Goal: Navigation & Orientation: Find specific page/section

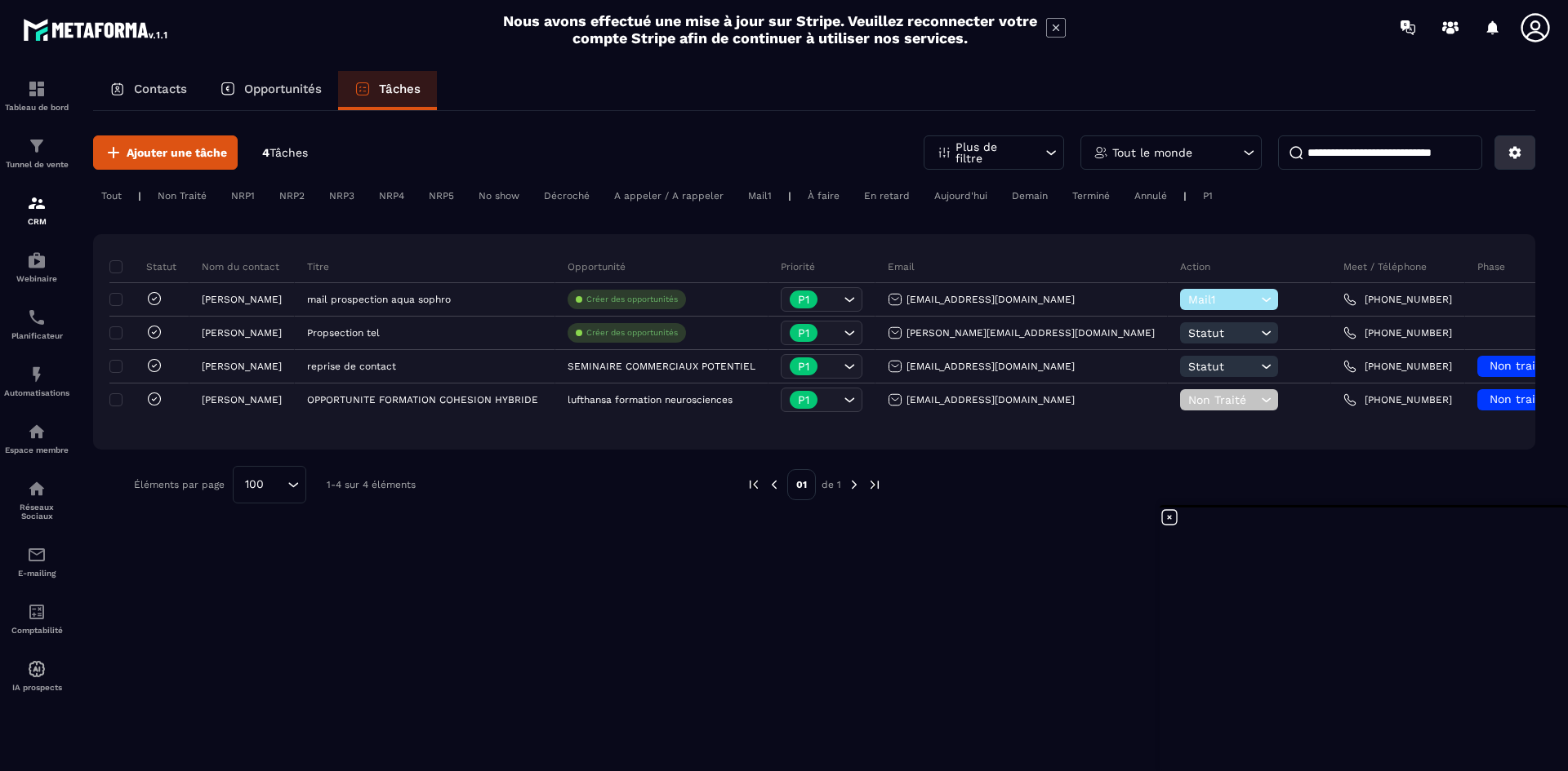
click at [1509, 155] on icon at bounding box center [1515, 152] width 15 height 15
click at [1020, 156] on p "Plus de filtre" at bounding box center [992, 152] width 72 height 23
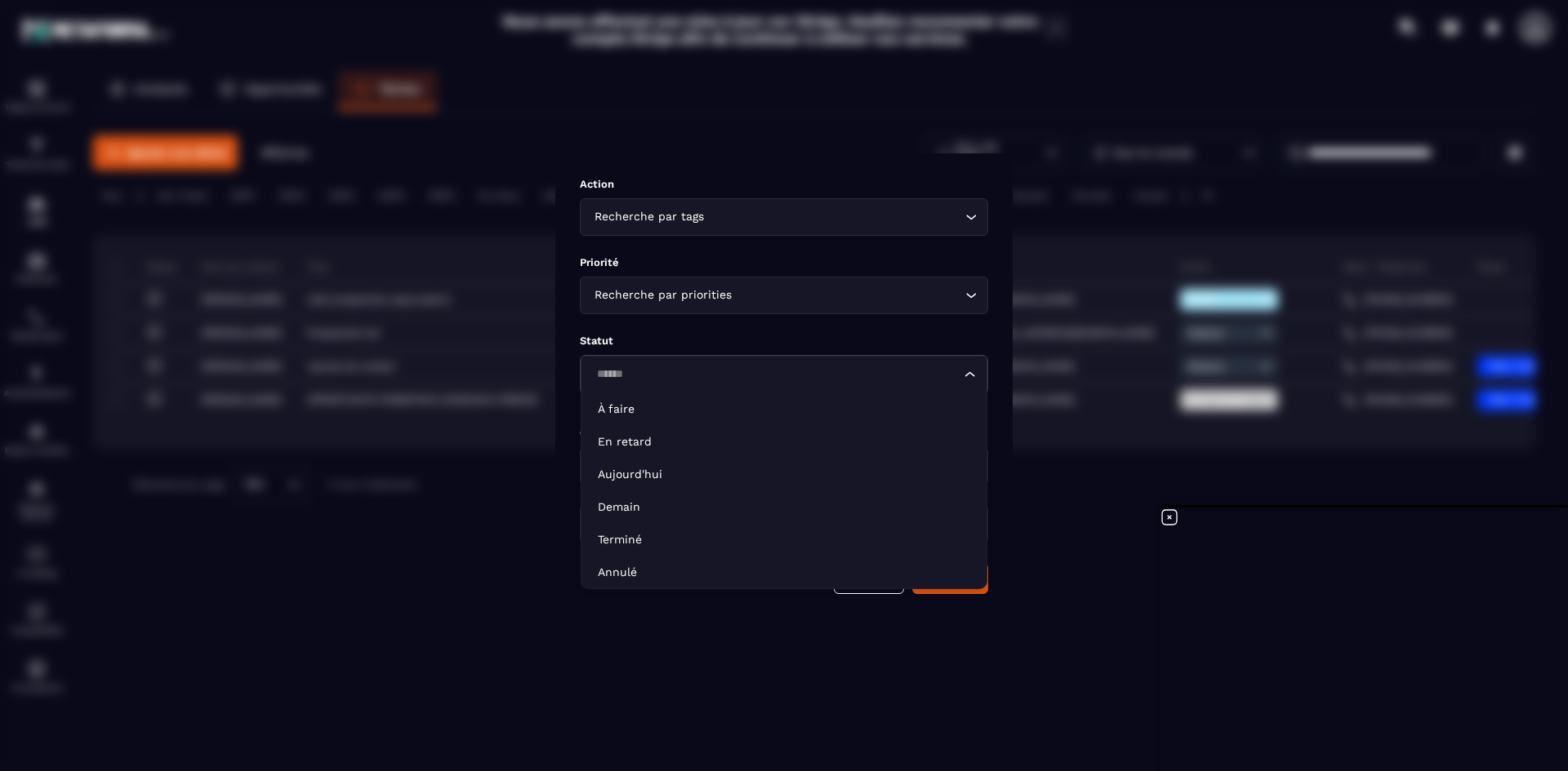
click at [931, 364] on div "Loading..." at bounding box center [784, 374] width 407 height 37
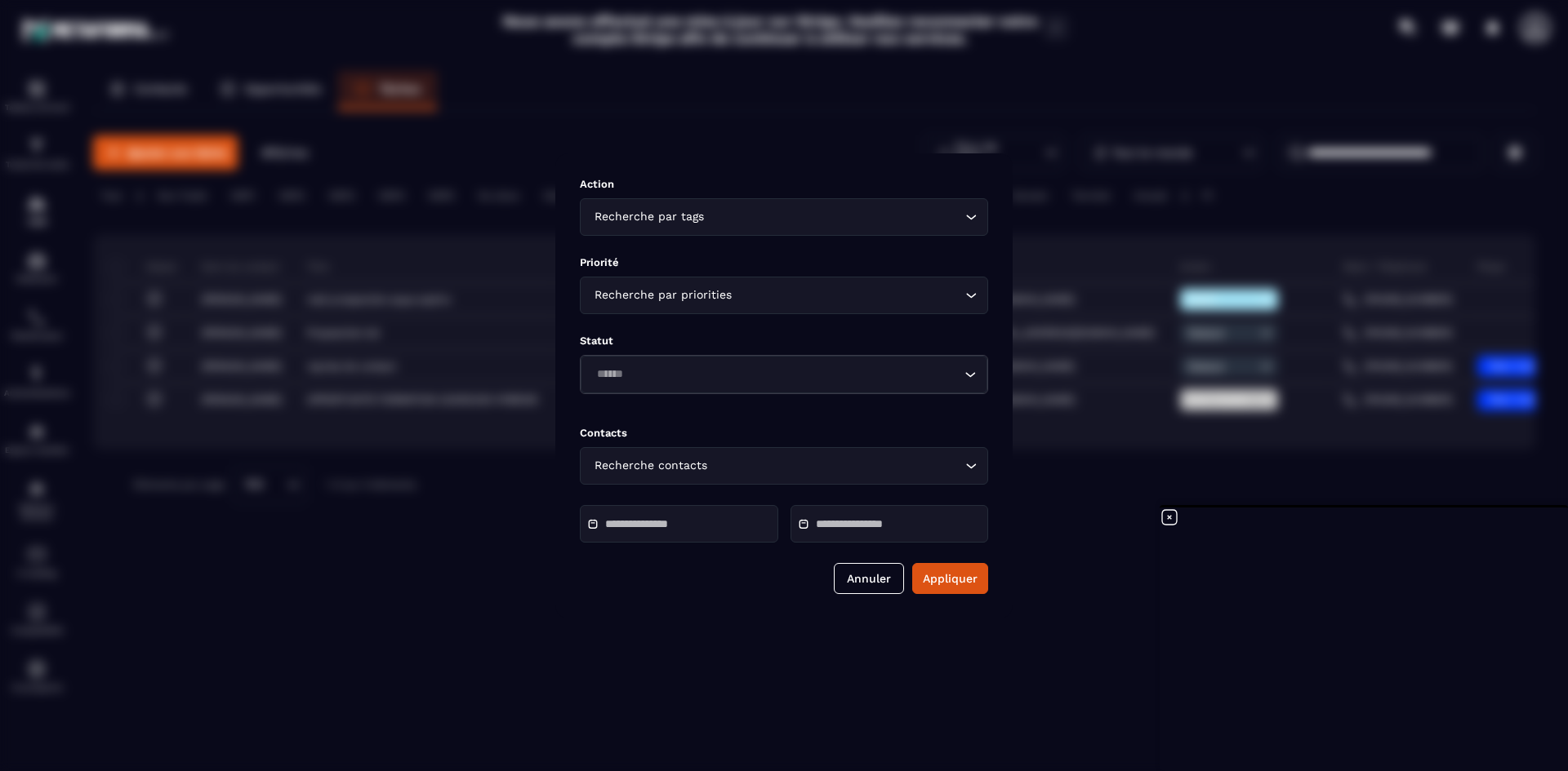
click at [640, 667] on div "Modal window" at bounding box center [784, 386] width 1568 height 771
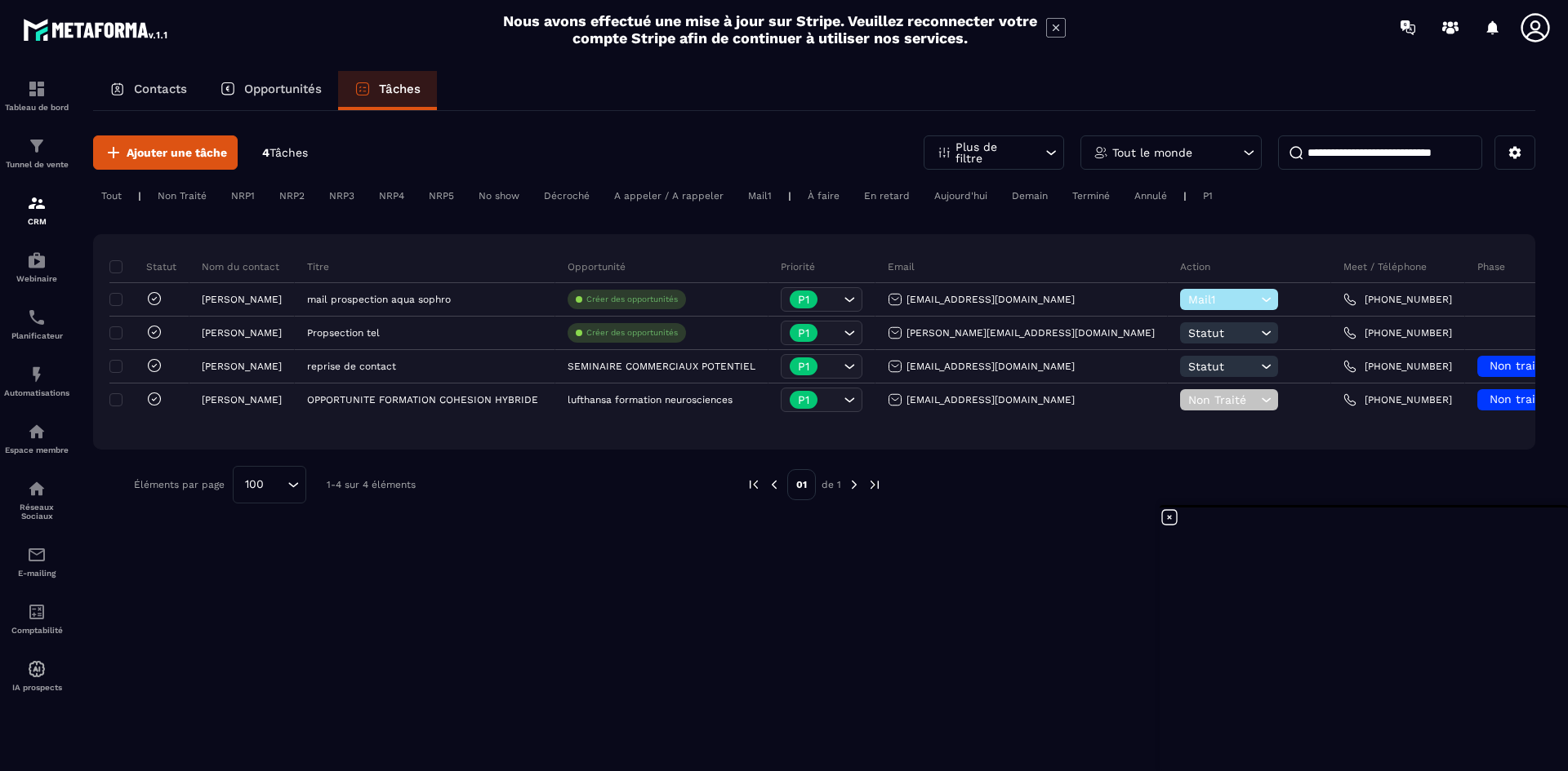
click at [283, 147] on span "Tâches" at bounding box center [289, 152] width 38 height 13
click at [269, 87] on p "Opportunités" at bounding box center [282, 89] width 77 height 15
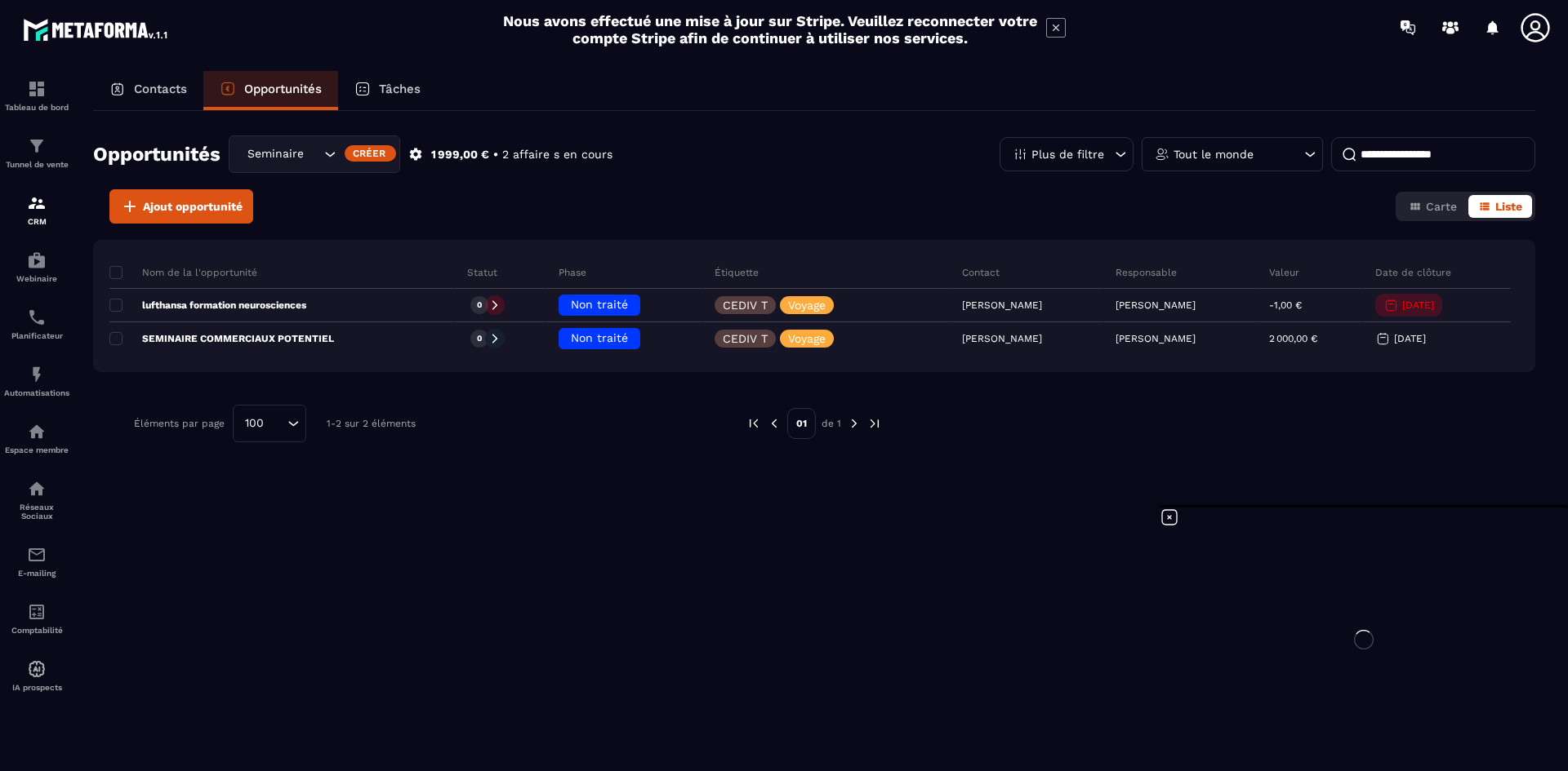
click at [166, 98] on div "Contacts" at bounding box center [148, 91] width 111 height 39
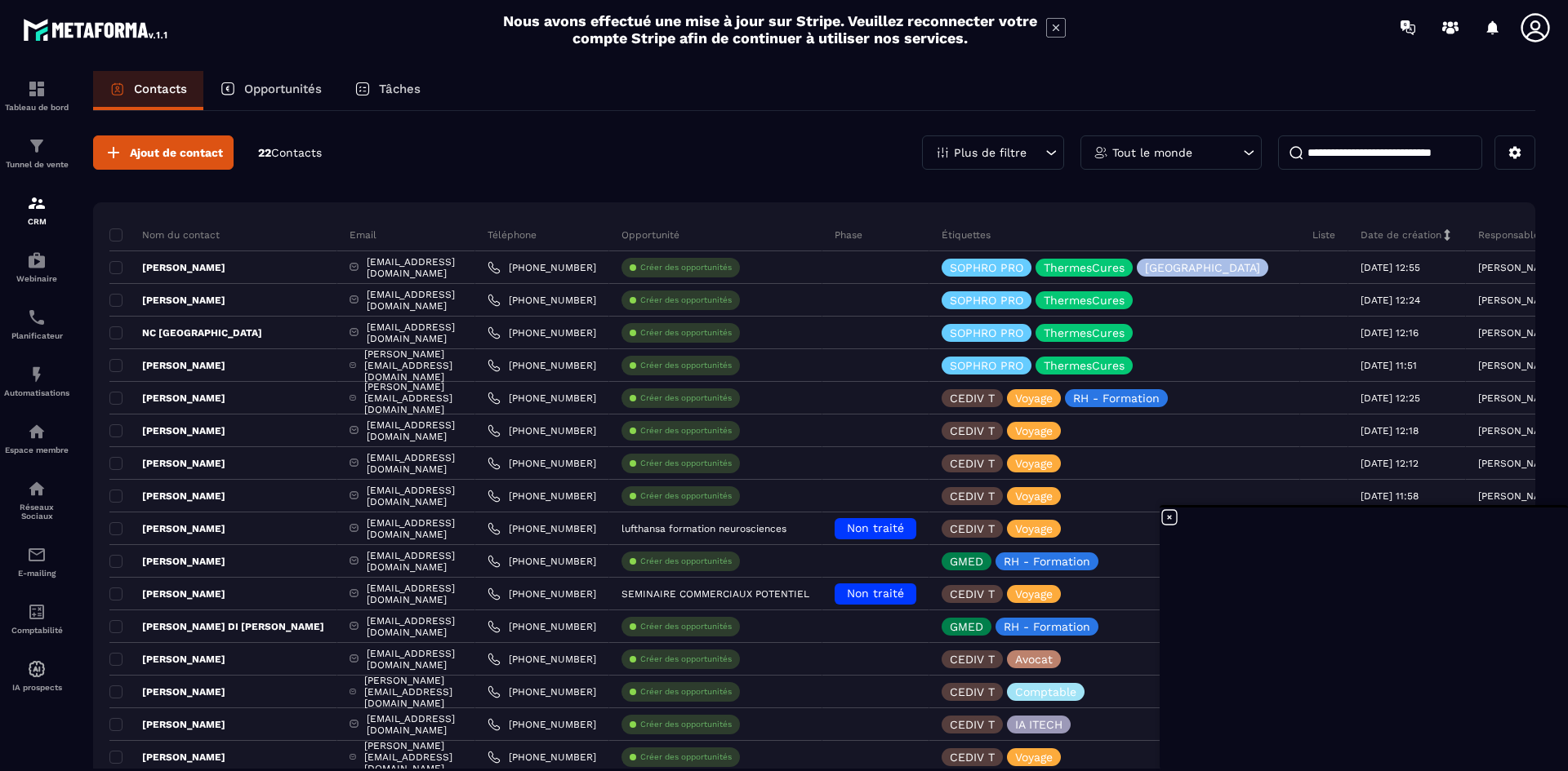
click at [377, 86] on div "Tâches" at bounding box center [387, 91] width 99 height 39
